Goal: Information Seeking & Learning: Find specific fact

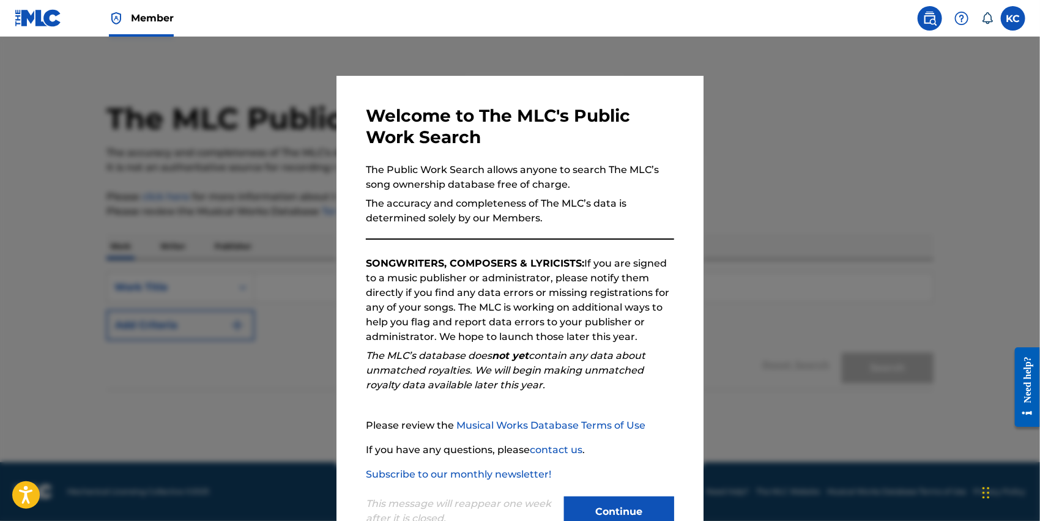
click at [596, 515] on button "Continue" at bounding box center [619, 512] width 110 height 31
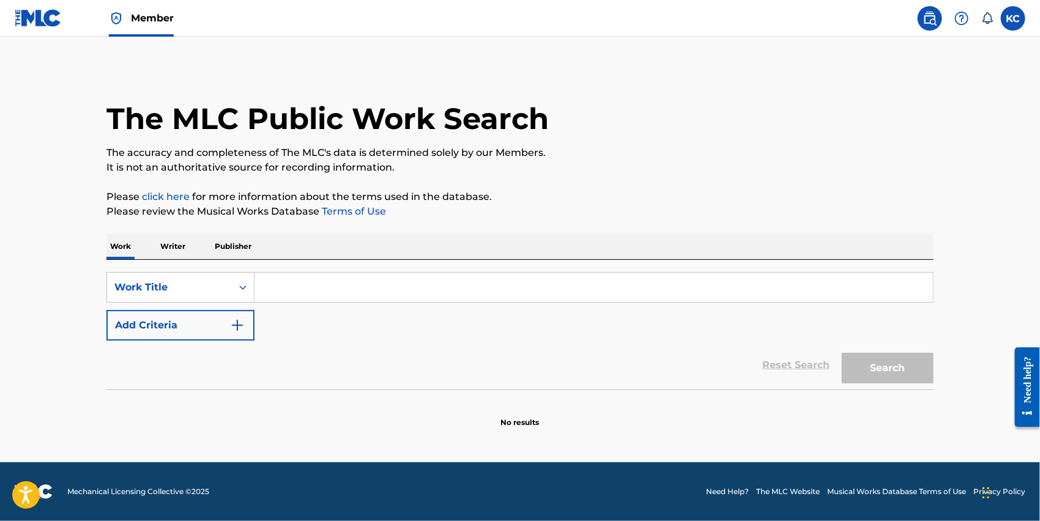
click at [310, 295] on input "Search Form" at bounding box center [593, 287] width 678 height 29
paste input "[PERSON_NAME]"
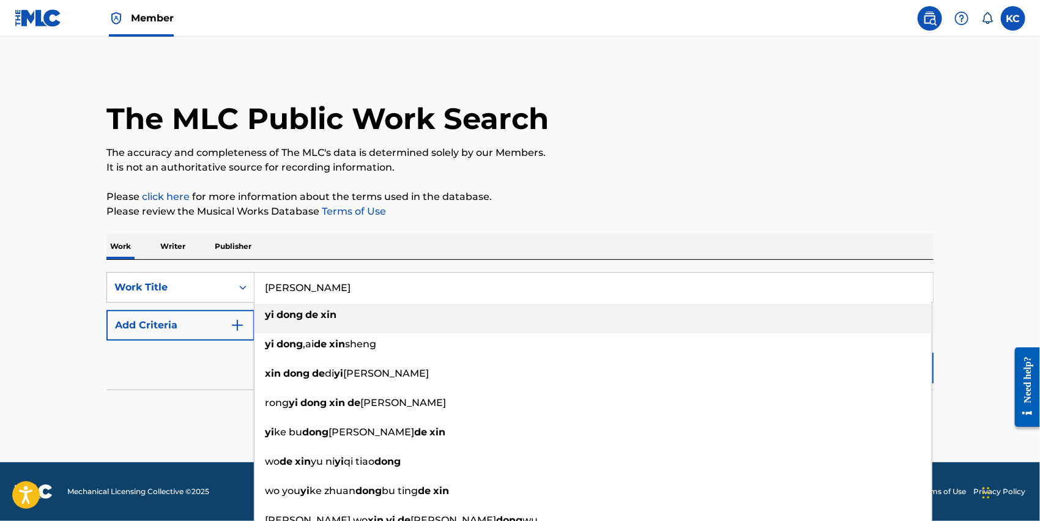
click at [661, 309] on div "[PERSON_NAME]" at bounding box center [592, 315] width 677 height 22
type input "[PERSON_NAME]"
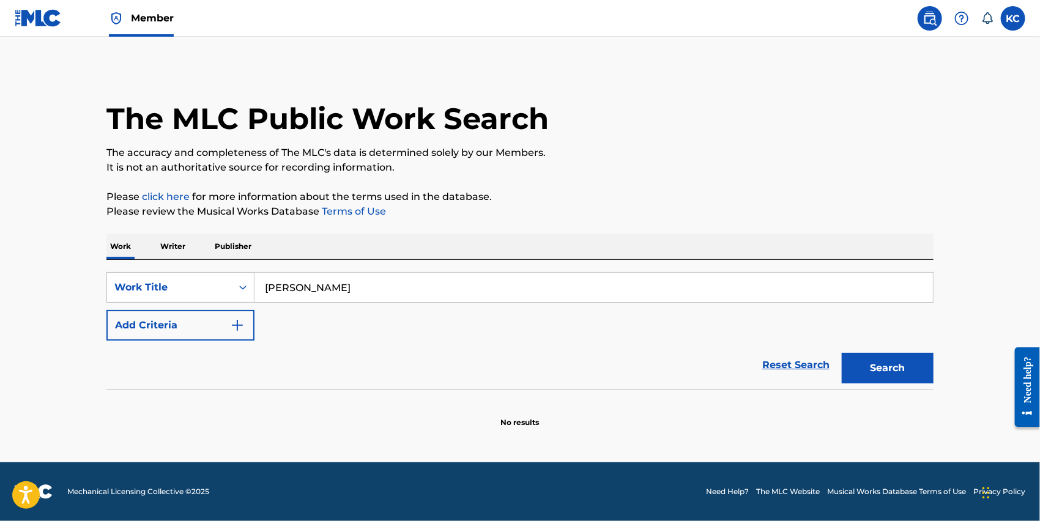
click at [910, 365] on button "Search" at bounding box center [888, 368] width 92 height 31
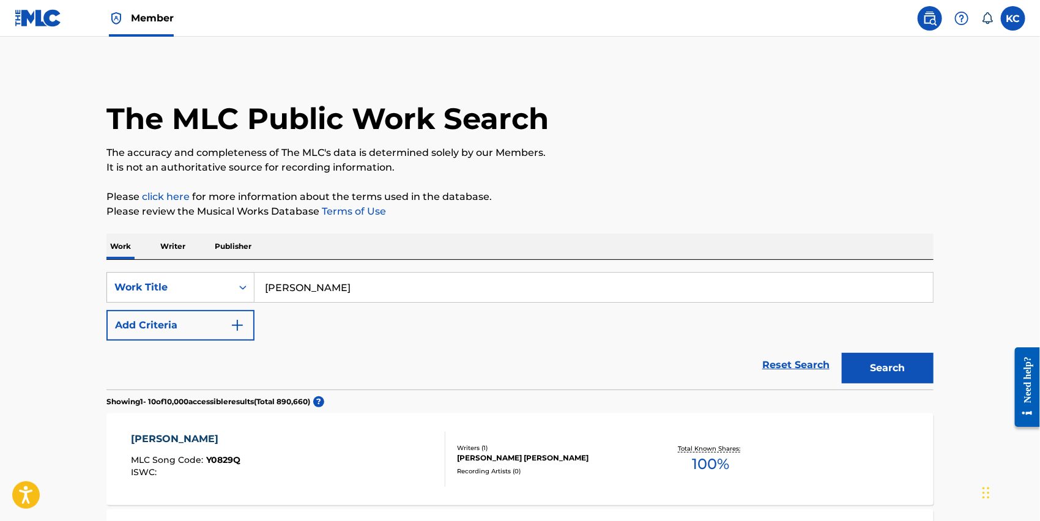
scroll to position [353, 0]
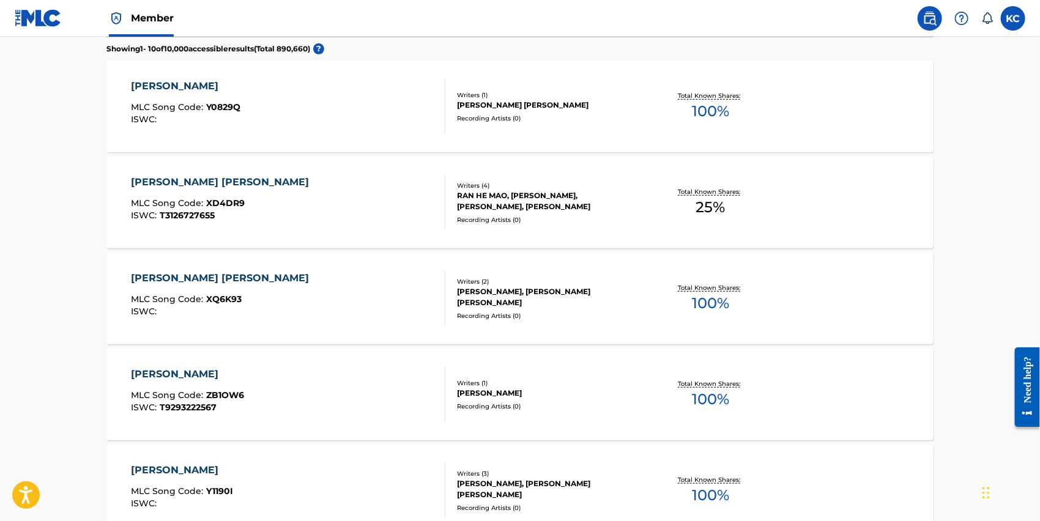
click at [268, 96] on div "[PERSON_NAME] MLC Song Code : Y0829Q ISWC :" at bounding box center [288, 106] width 314 height 55
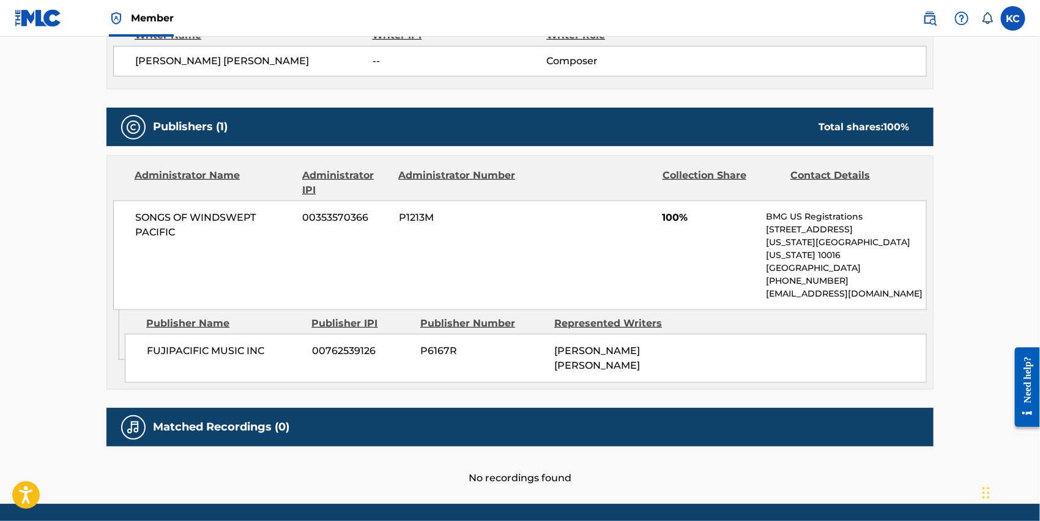
scroll to position [480, 0]
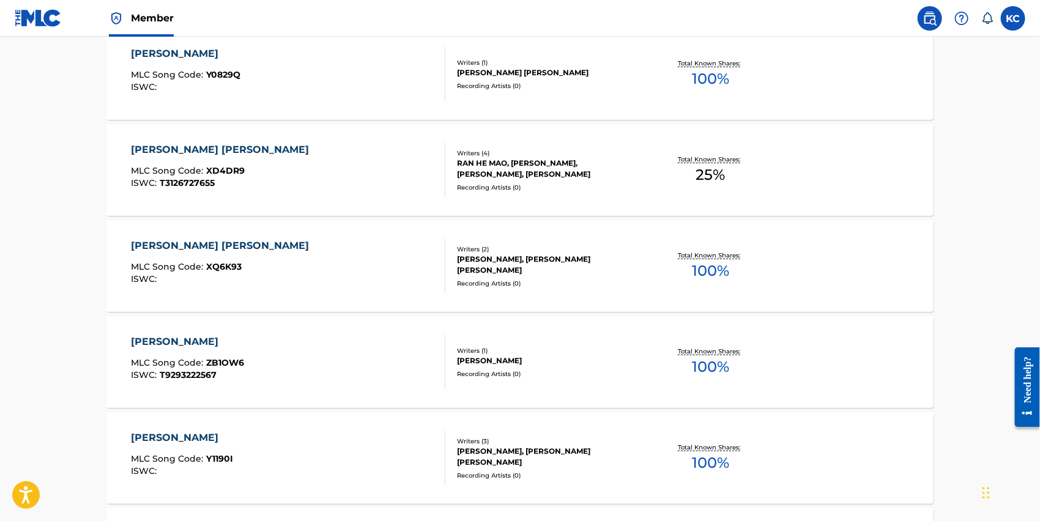
scroll to position [32, 0]
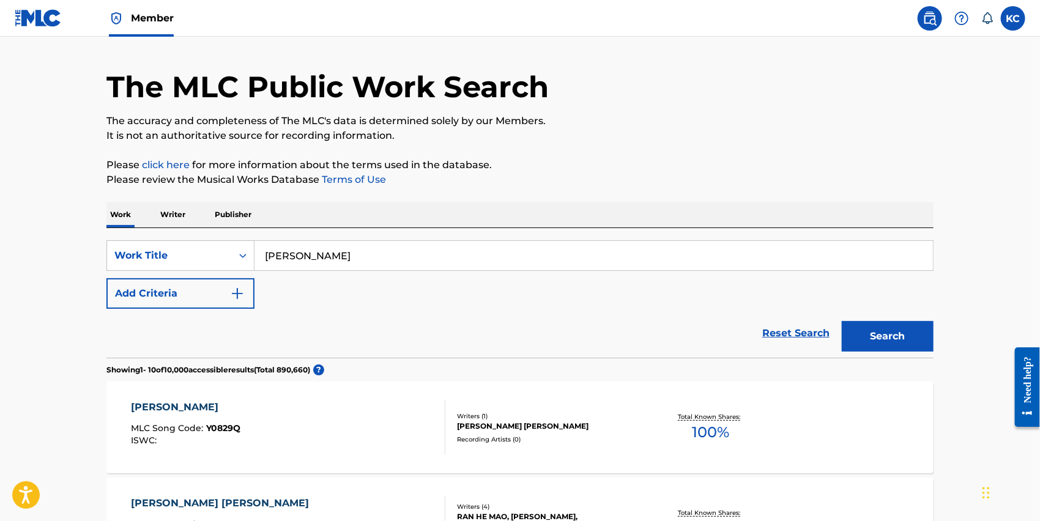
click at [593, 427] on div "[PERSON_NAME] [PERSON_NAME]" at bounding box center [549, 426] width 185 height 11
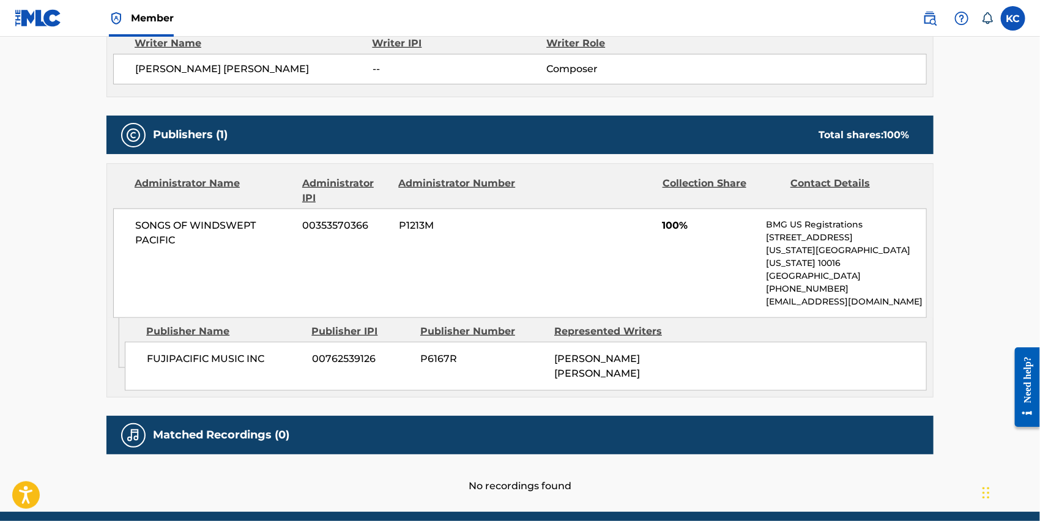
scroll to position [480, 0]
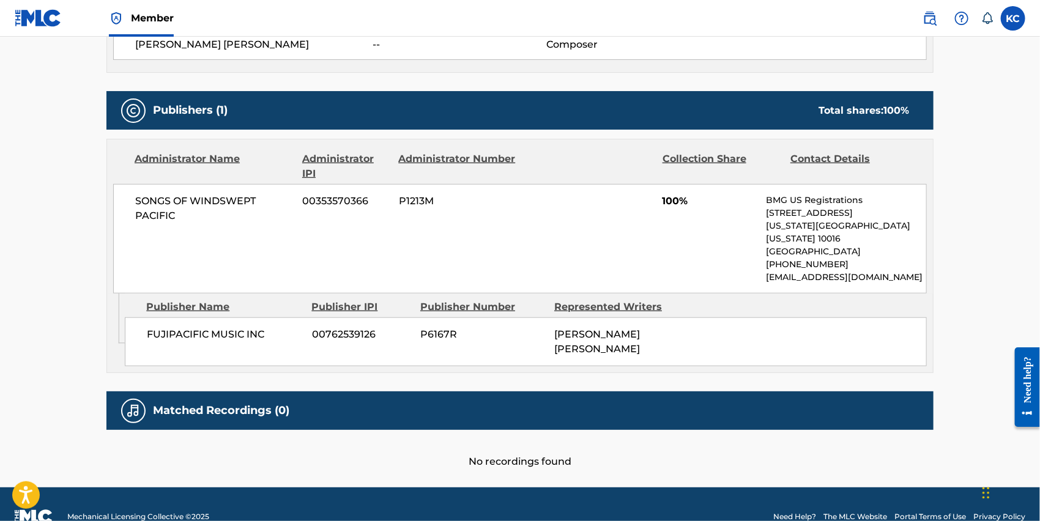
scroll to position [32, 0]
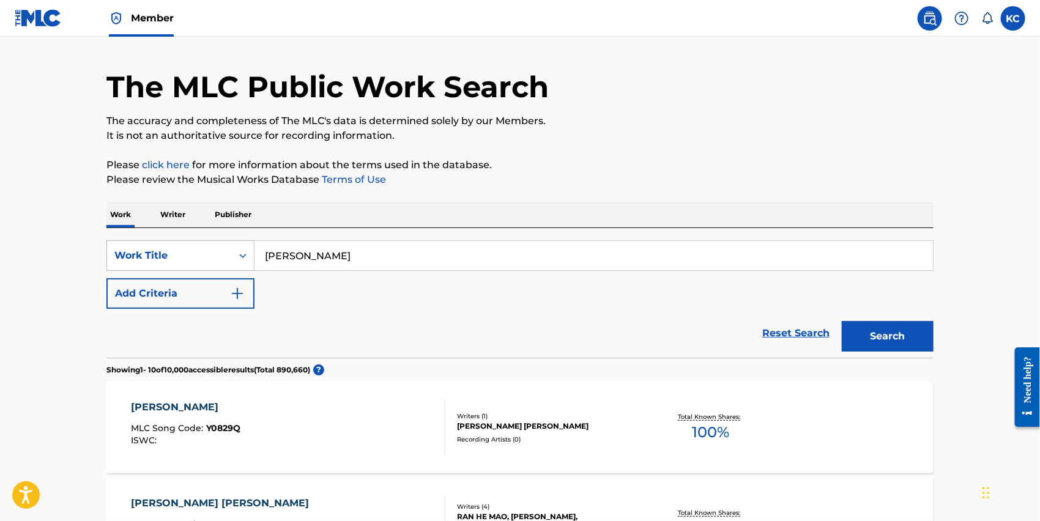
drag, startPoint x: 405, startPoint y: 265, endPoint x: 220, endPoint y: 265, distance: 184.7
click at [220, 265] on div "SearchWithCriteriab31eda2a-dc0f-434b-992a-48cf3c5cecd0 Work Title [PERSON_NAME]" at bounding box center [519, 255] width 827 height 31
paste input "[PERSON_NAME] [PERSON_NAME]"
type input "[PERSON_NAME] [PERSON_NAME]"
click at [898, 338] on button "Search" at bounding box center [888, 336] width 92 height 31
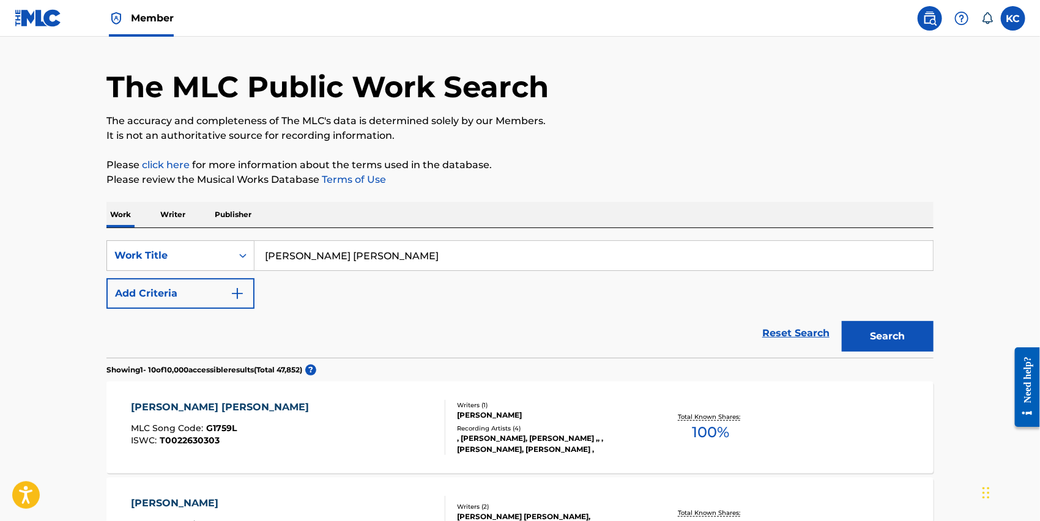
scroll to position [385, 0]
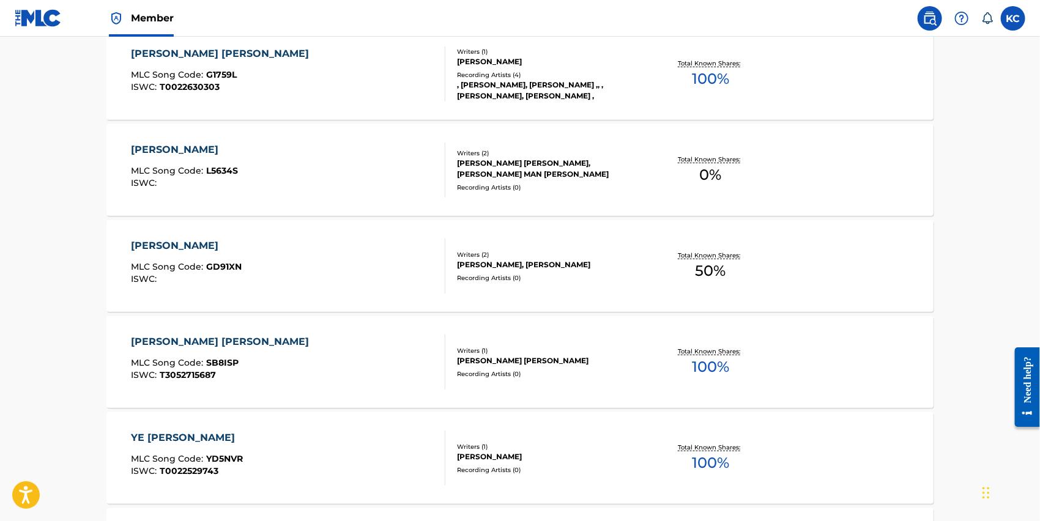
click at [239, 48] on div "[PERSON_NAME] [PERSON_NAME]" at bounding box center [223, 53] width 184 height 15
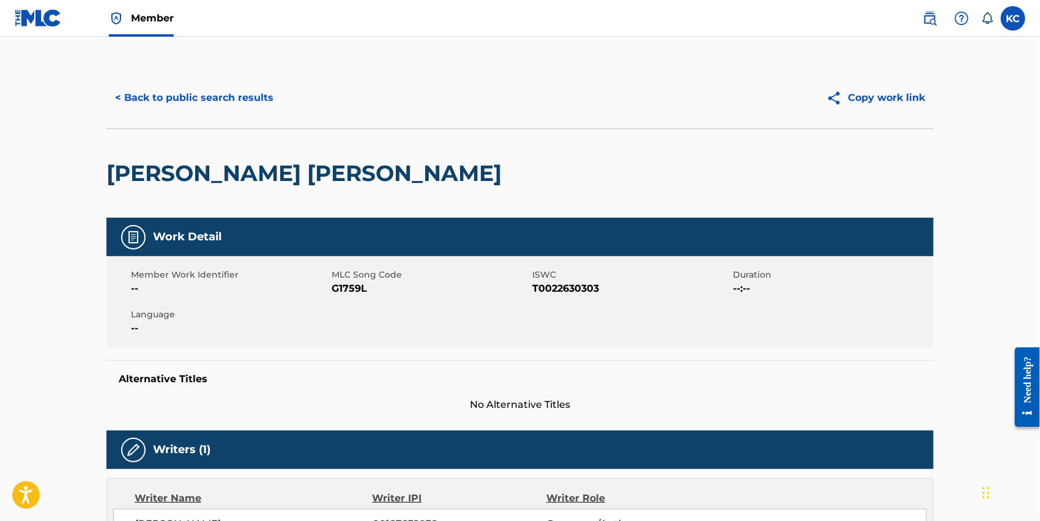
click at [198, 103] on button "< Back to public search results" at bounding box center [194, 98] width 176 height 31
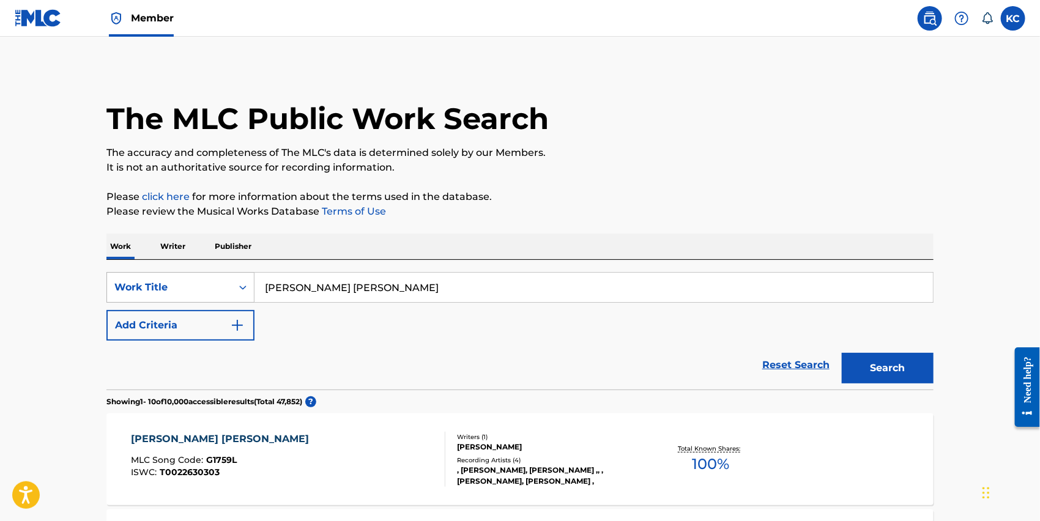
drag, startPoint x: 472, startPoint y: 280, endPoint x: 158, endPoint y: 286, distance: 314.4
click at [158, 286] on div "SearchWithCriteriab31eda2a-dc0f-434b-992a-48cf3c5cecd0 Work Title [PERSON_NAME]…" at bounding box center [519, 287] width 827 height 31
paste input "[PERSON_NAME] [PERSON_NAME] BU SHI ZUI"
type input "[PERSON_NAME] [PERSON_NAME] BU SHI ZUI"
click at [913, 366] on button "Search" at bounding box center [888, 368] width 92 height 31
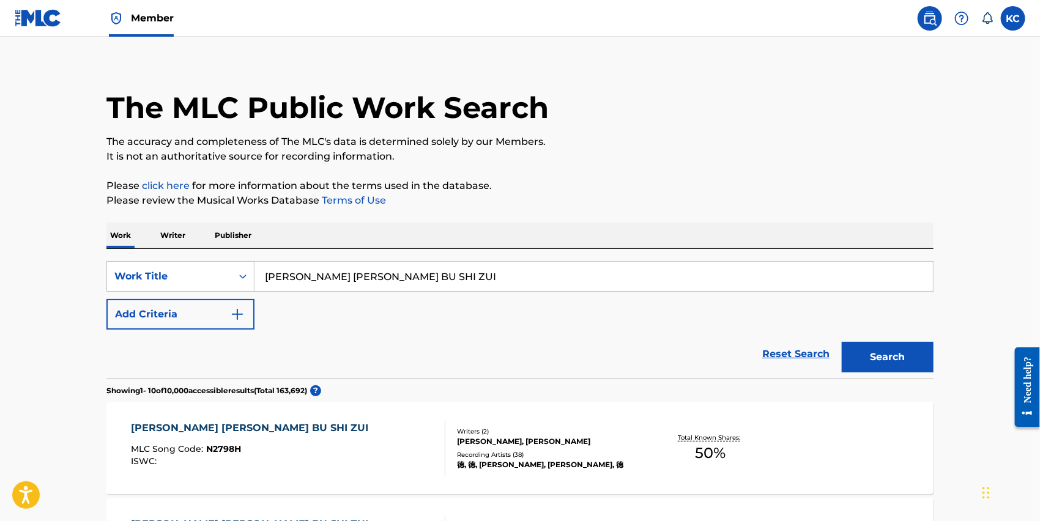
scroll to position [365, 0]
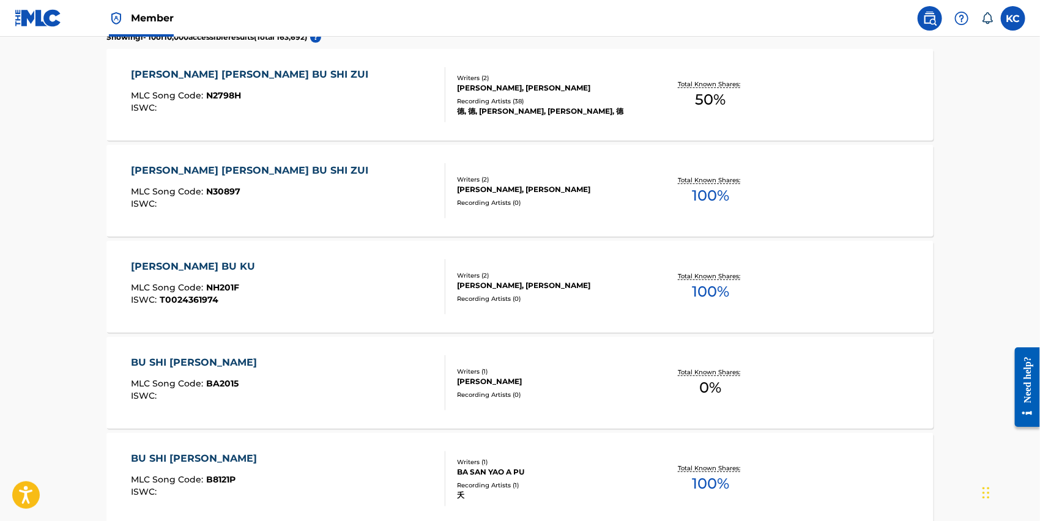
click at [270, 70] on div "[PERSON_NAME] [PERSON_NAME] BU SHI ZUI" at bounding box center [252, 74] width 243 height 15
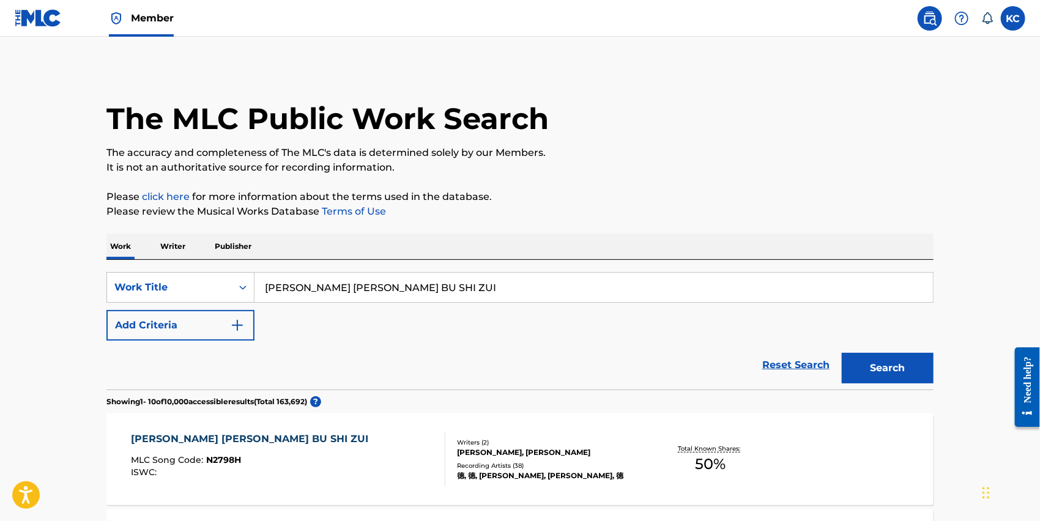
scroll to position [396, 0]
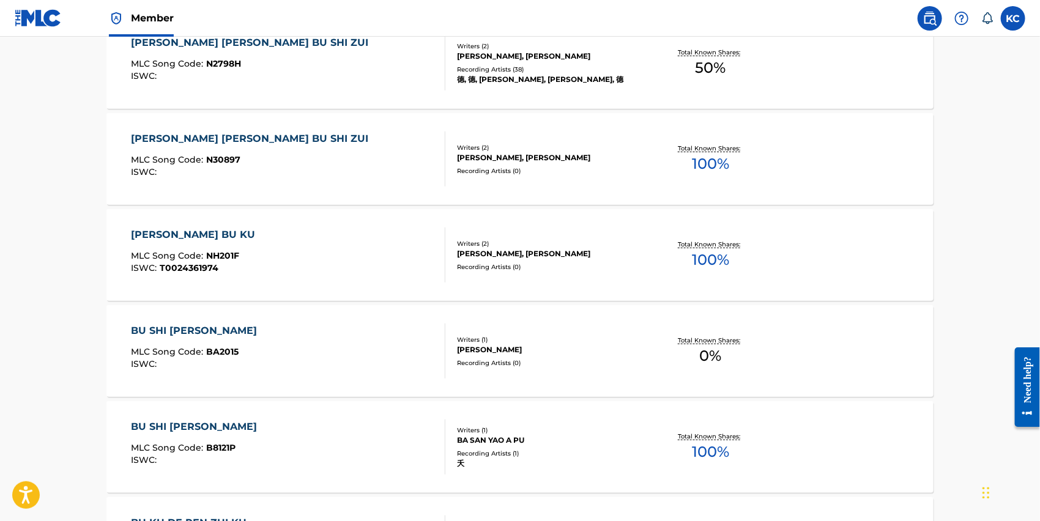
click at [235, 131] on div "[PERSON_NAME] [PERSON_NAME] BU SHI ZUI" at bounding box center [252, 138] width 243 height 15
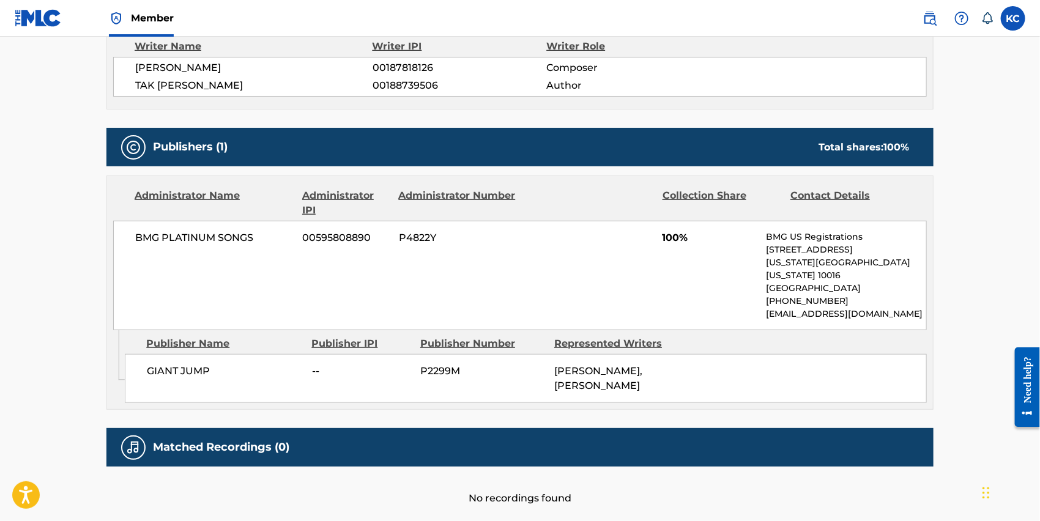
scroll to position [499, 0]
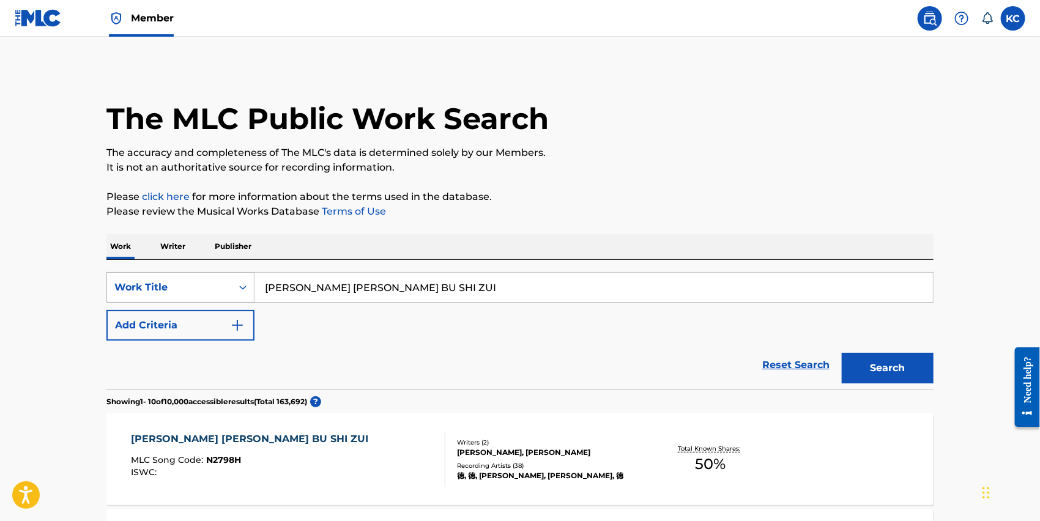
drag, startPoint x: 440, startPoint y: 284, endPoint x: 225, endPoint y: 285, distance: 214.7
click at [225, 285] on div "SearchWithCriteriab31eda2a-dc0f-434b-992a-48cf3c5cecd0 Work Title [PERSON_NAME]…" at bounding box center [519, 287] width 827 height 31
paste input "[PERSON_NAME]"
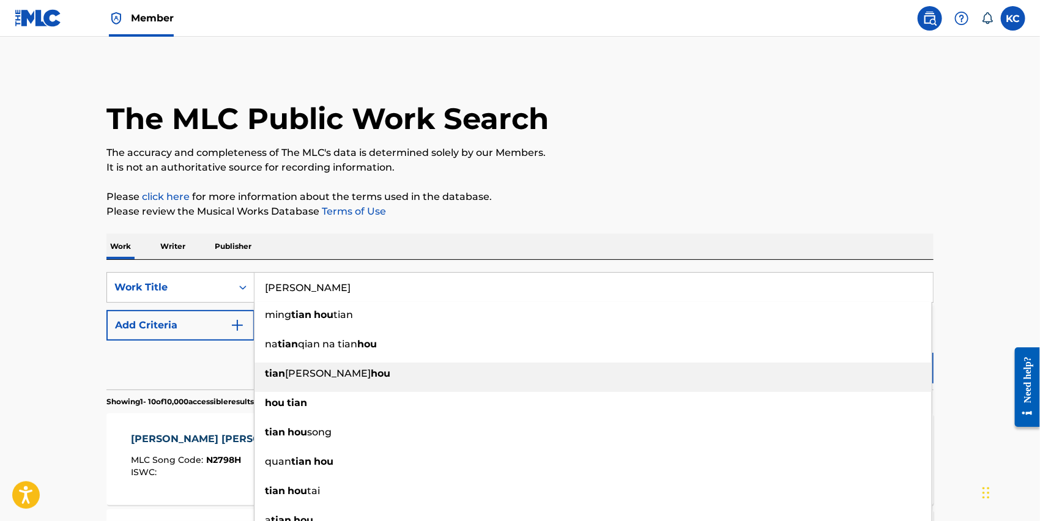
type input "[PERSON_NAME]"
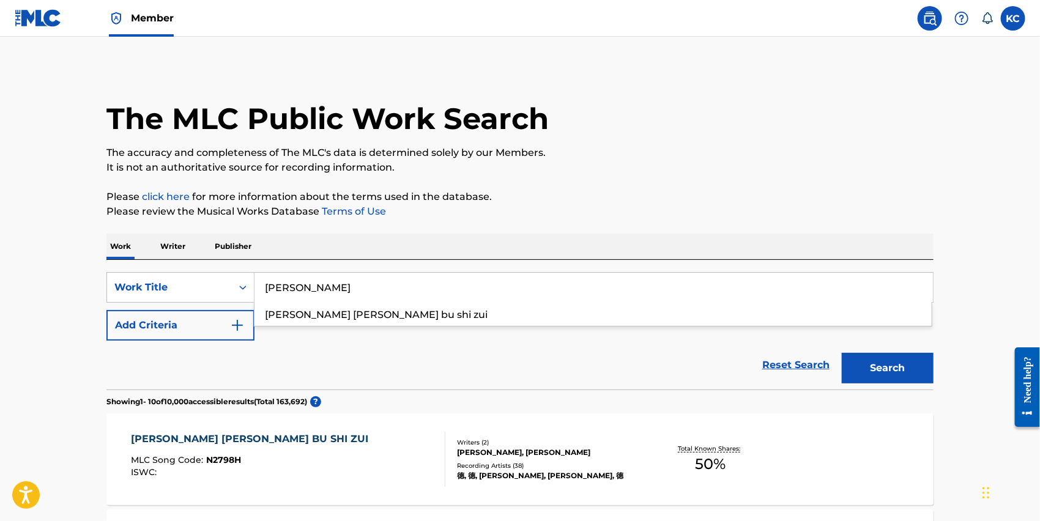
click at [843, 365] on button "Search" at bounding box center [888, 368] width 92 height 31
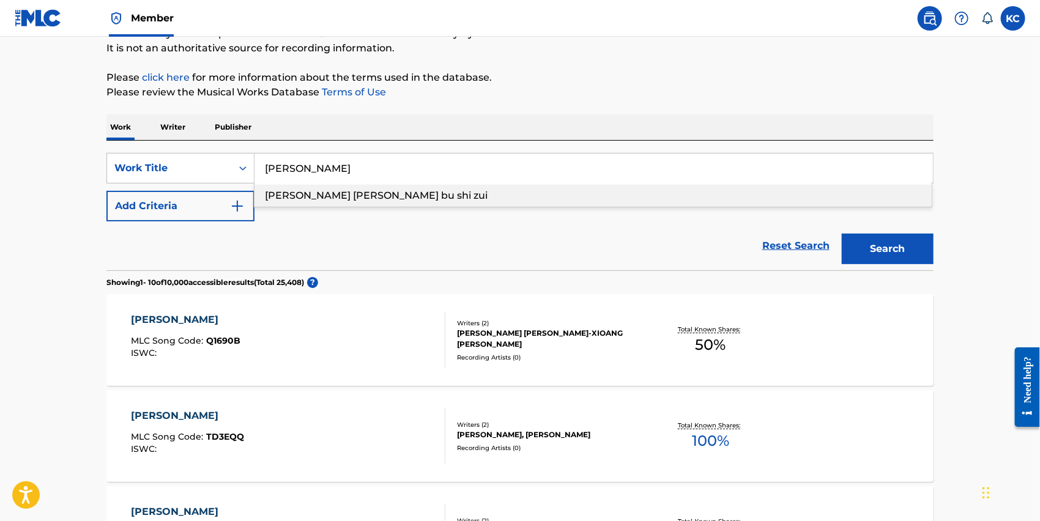
scroll to position [11, 0]
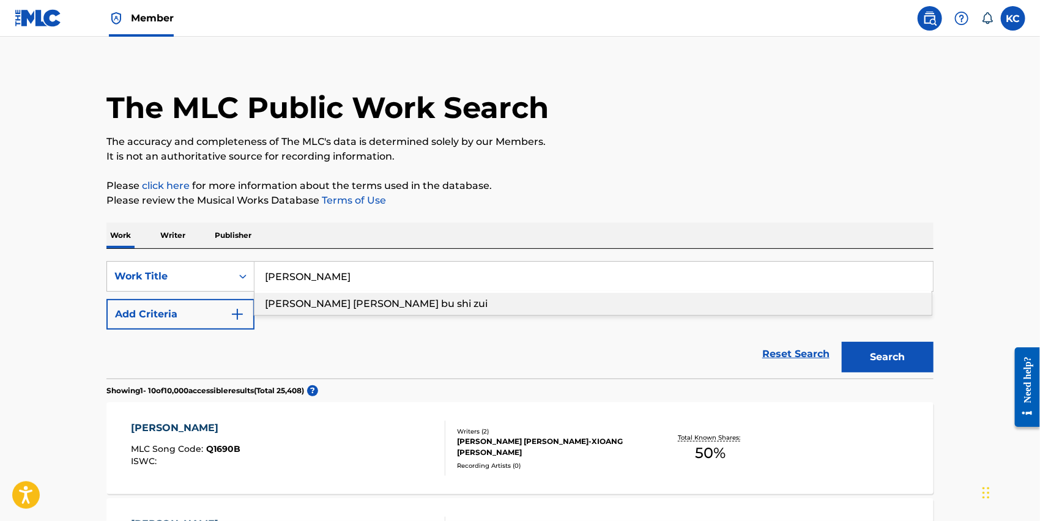
click at [214, 310] on button "Add Criteria" at bounding box center [180, 314] width 148 height 31
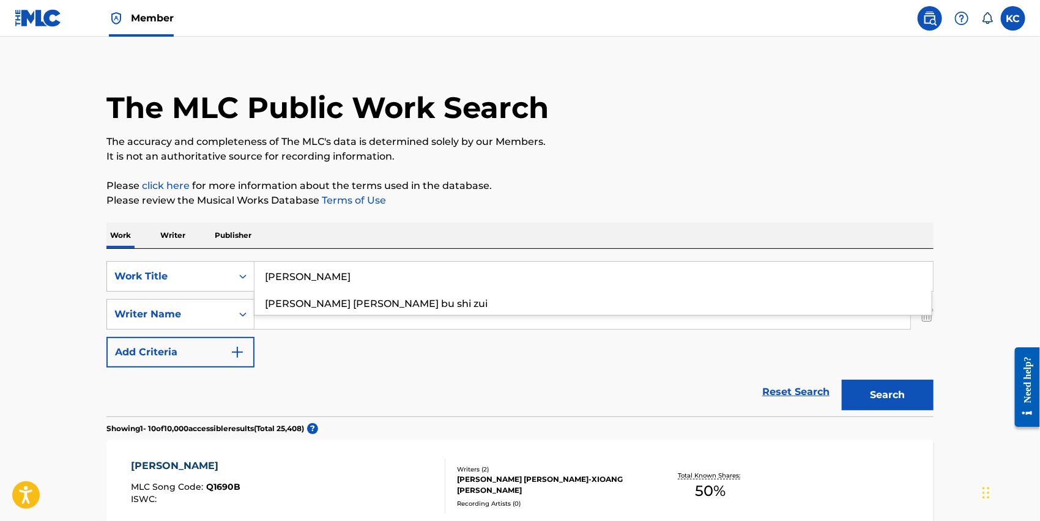
click at [421, 330] on div "SearchWithCriteriab31eda2a-dc0f-434b-992a-48cf3c5cecd0 Work Title [PERSON_NAME]…" at bounding box center [519, 314] width 827 height 106
click at [421, 329] on div "SearchWithCriteriab31eda2a-dc0f-434b-992a-48cf3c5cecd0 Work Title [PERSON_NAME]…" at bounding box center [519, 314] width 827 height 106
click at [419, 320] on input "Search Form" at bounding box center [582, 314] width 656 height 29
click at [520, 355] on div "SearchWithCriteriab31eda2a-dc0f-434b-992a-48cf3c5cecd0 Work Title [PERSON_NAME]…" at bounding box center [519, 314] width 827 height 106
click at [900, 393] on button "Search" at bounding box center [888, 395] width 92 height 31
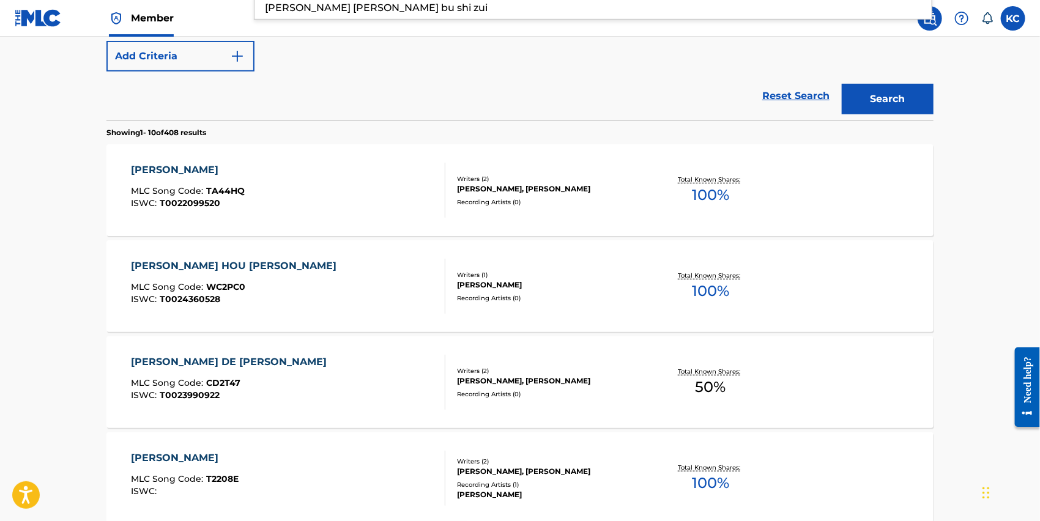
scroll to position [0, 0]
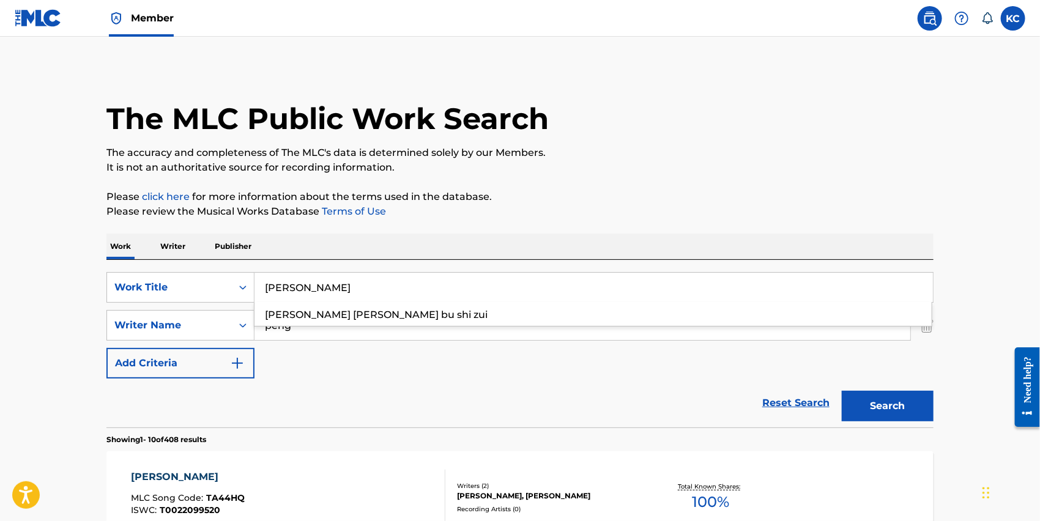
click at [391, 336] on input "peng" at bounding box center [582, 325] width 656 height 29
drag, startPoint x: 391, startPoint y: 336, endPoint x: 109, endPoint y: 363, distance: 283.2
click at [109, 363] on div "SearchWithCriteriab31eda2a-dc0f-434b-992a-48cf3c5cecd0 Work Title [PERSON_NAME]…" at bounding box center [519, 325] width 827 height 106
type input "[PERSON_NAME]"
click at [842, 391] on button "Search" at bounding box center [888, 406] width 92 height 31
